Goal: Task Accomplishment & Management: Use online tool/utility

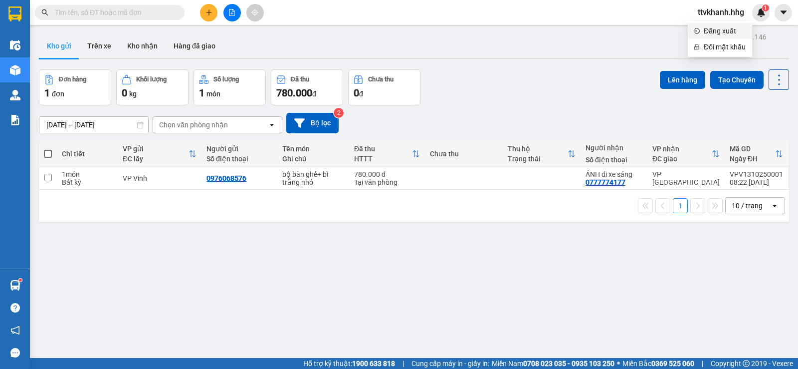
click at [730, 35] on span "Đăng xuất" at bounding box center [725, 30] width 42 height 11
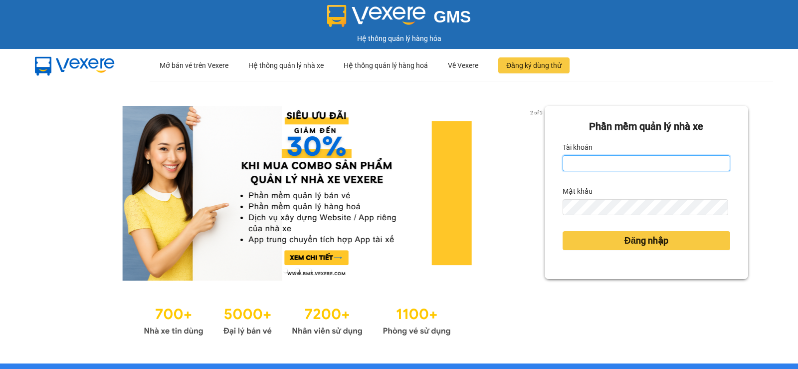
click at [678, 155] on input "Tài khoản" at bounding box center [647, 163] width 168 height 16
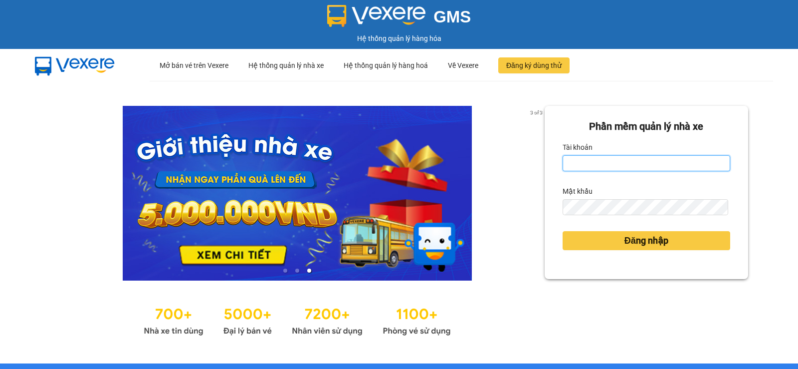
type input "nttnga.hhg"
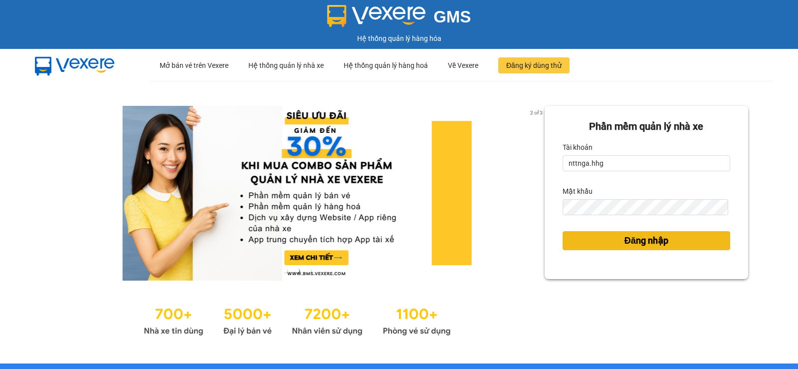
click at [626, 245] on span "Đăng nhập" at bounding box center [646, 240] width 44 height 14
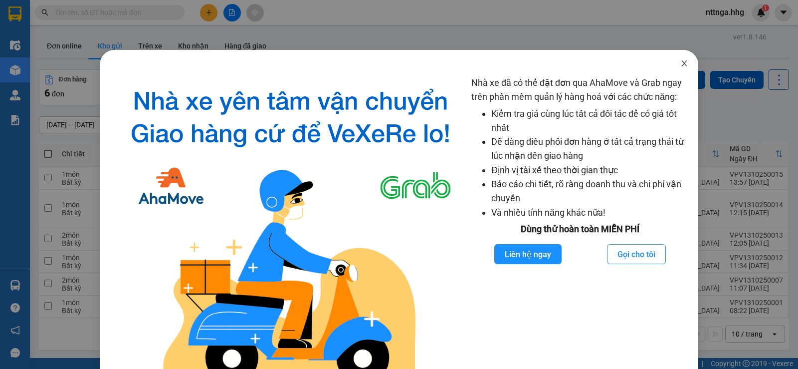
click at [681, 65] on icon "close" at bounding box center [683, 63] width 5 height 6
